Goal: Check status: Check status

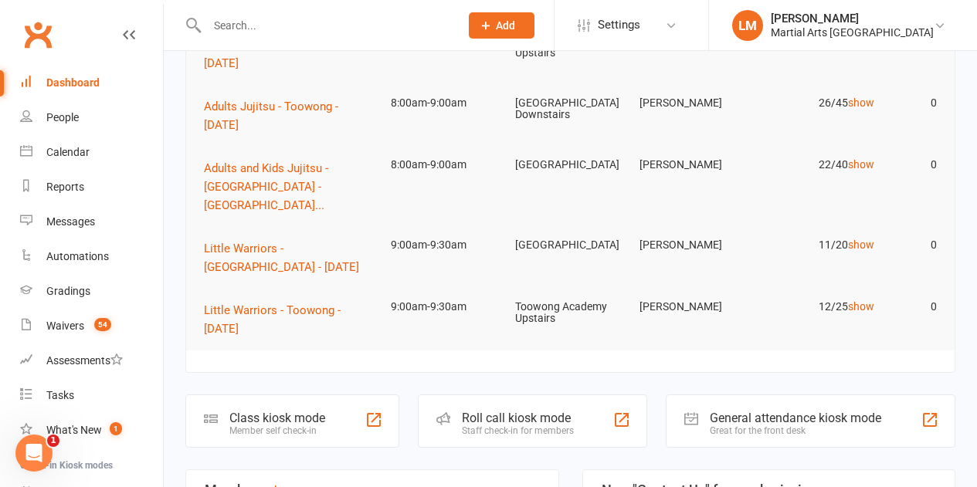
scroll to position [232, 0]
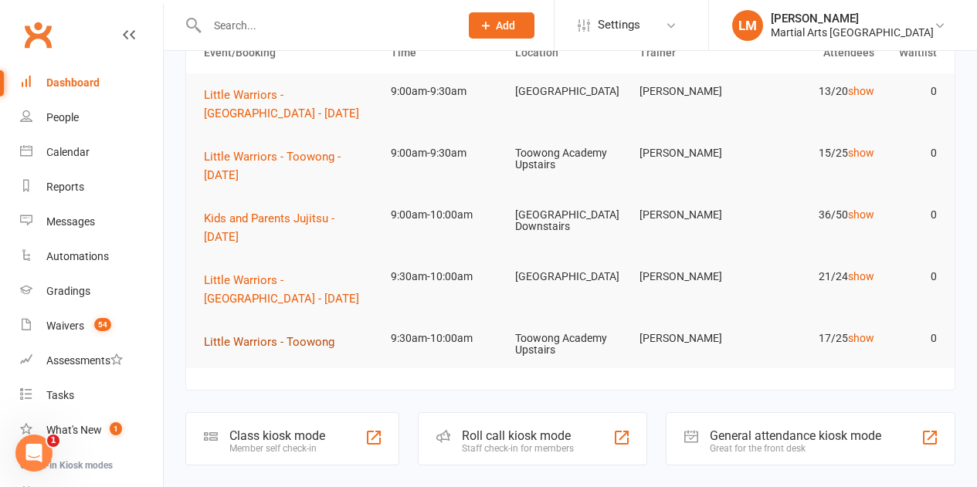
click at [316, 343] on span "Little Warriors - Toowong" at bounding box center [269, 342] width 131 height 14
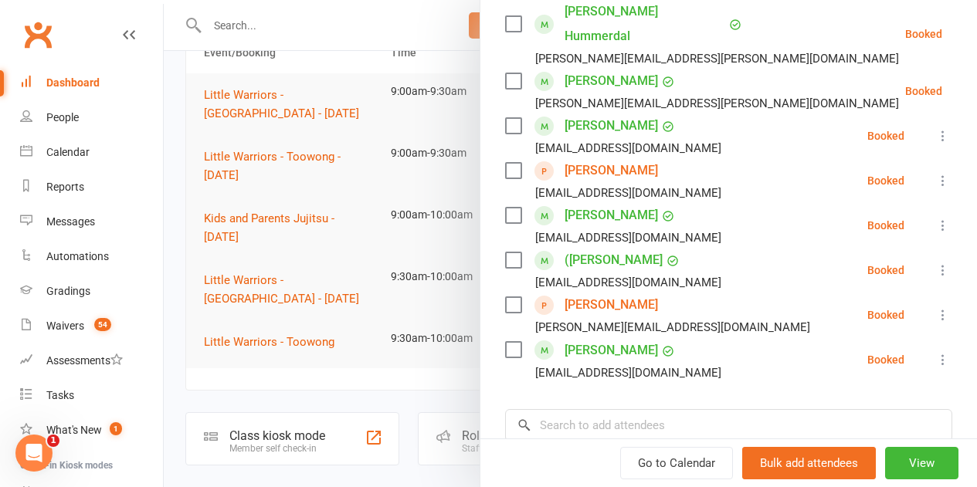
scroll to position [773, 0]
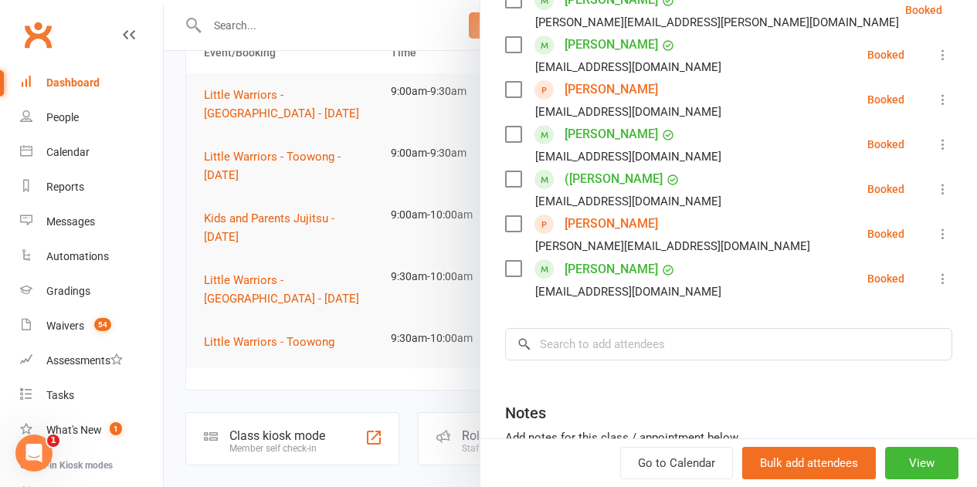
click at [505, 216] on label at bounding box center [512, 223] width 15 height 15
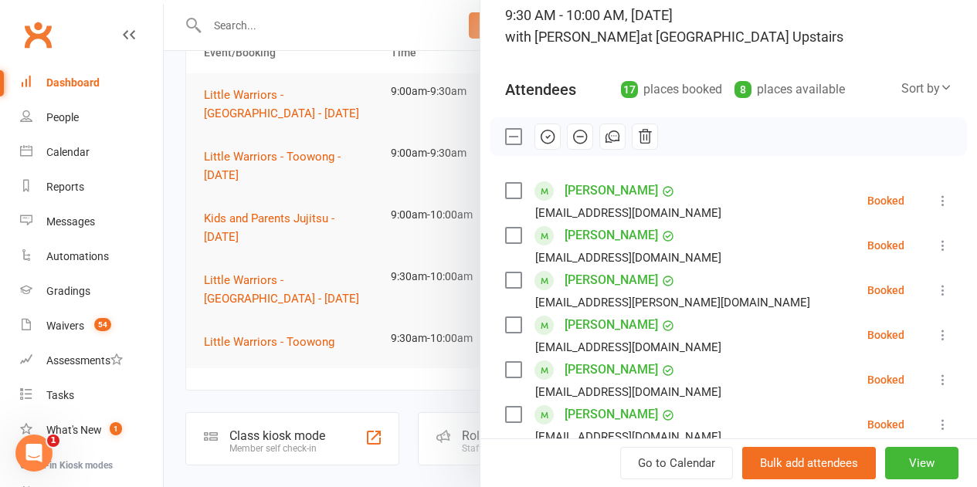
scroll to position [0, 0]
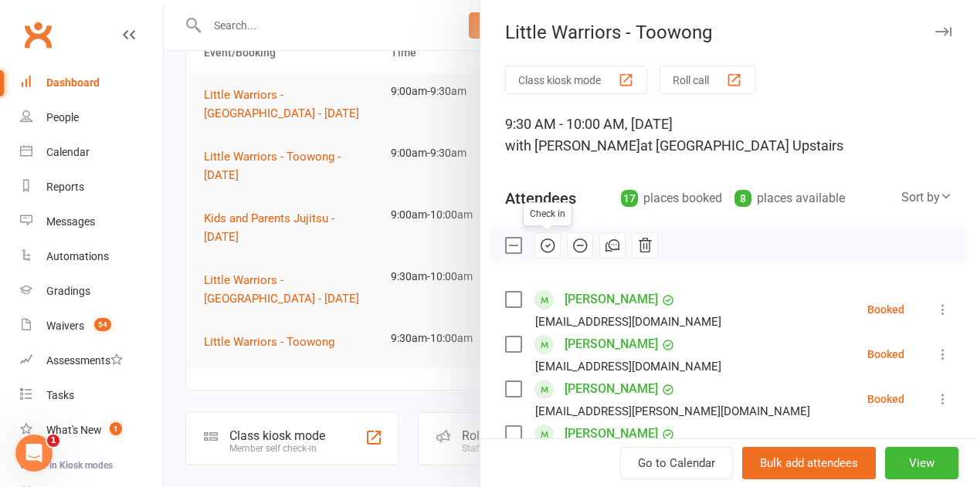
drag, startPoint x: 536, startPoint y: 250, endPoint x: 562, endPoint y: 49, distance: 202.6
click at [539, 250] on icon "button" at bounding box center [547, 245] width 17 height 17
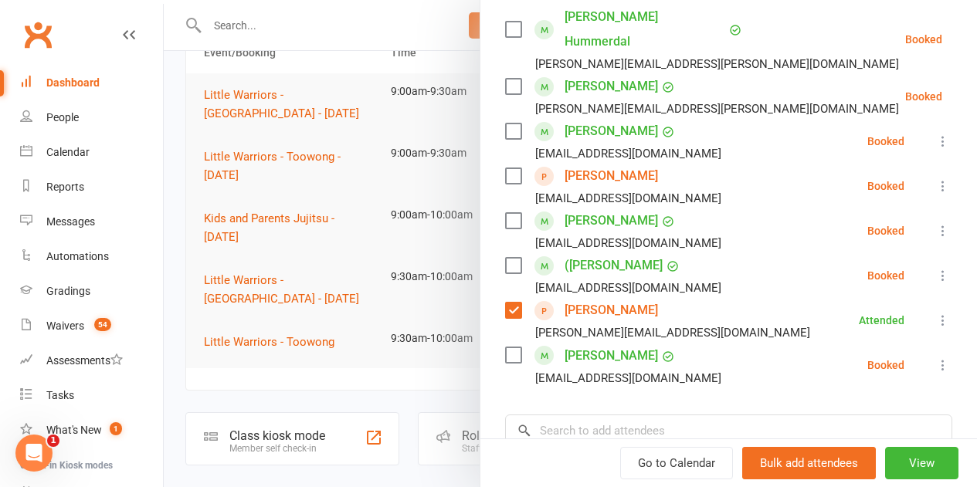
scroll to position [695, 0]
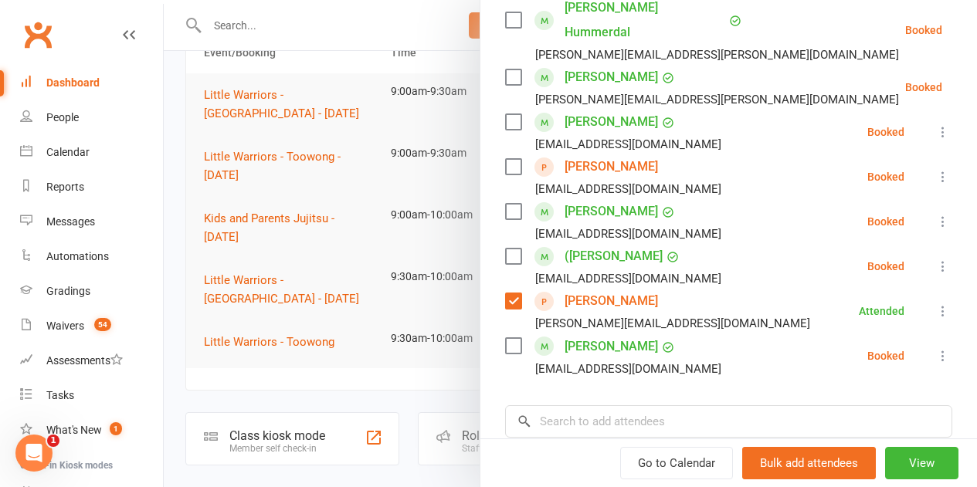
click at [505, 159] on label at bounding box center [512, 166] width 15 height 15
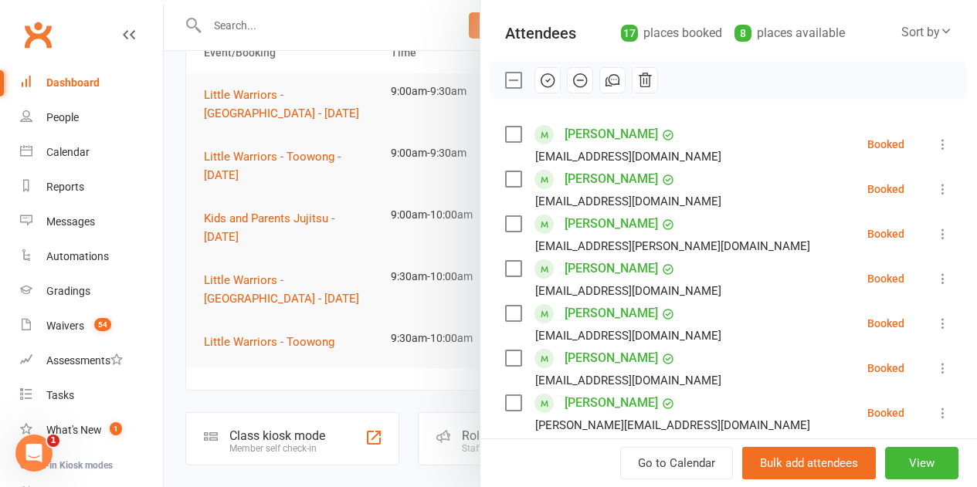
scroll to position [77, 0]
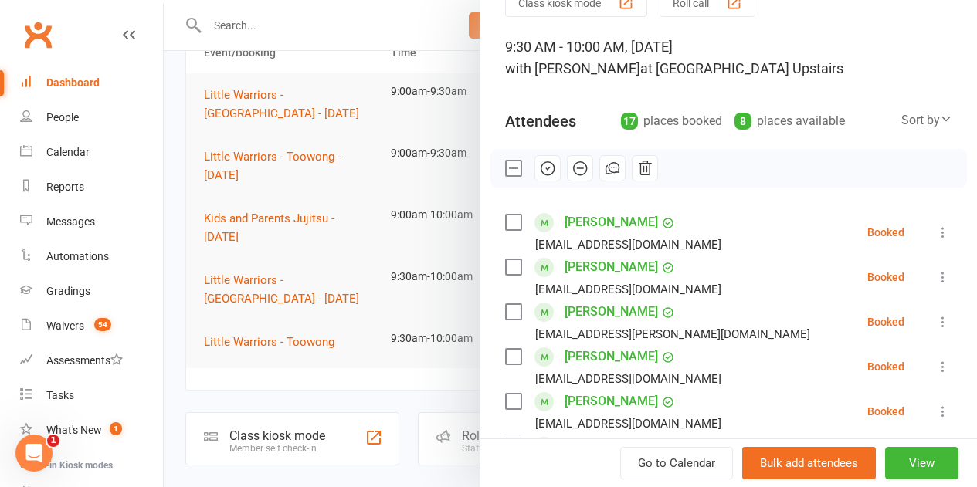
click at [539, 166] on icon "button" at bounding box center [547, 168] width 17 height 17
